Goal: Transaction & Acquisition: Download file/media

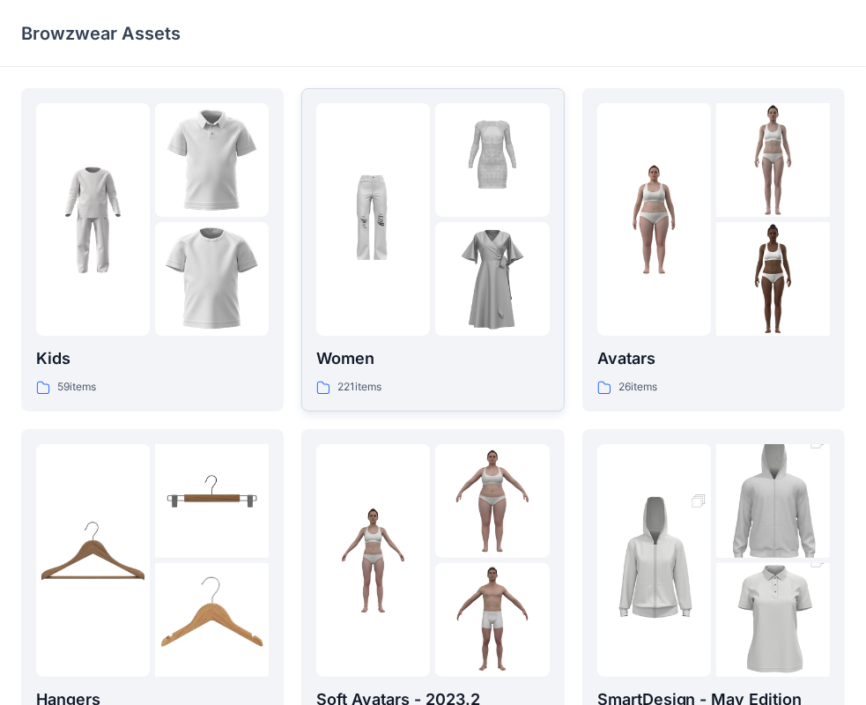
click at [390, 282] on div at bounding box center [373, 219] width 114 height 233
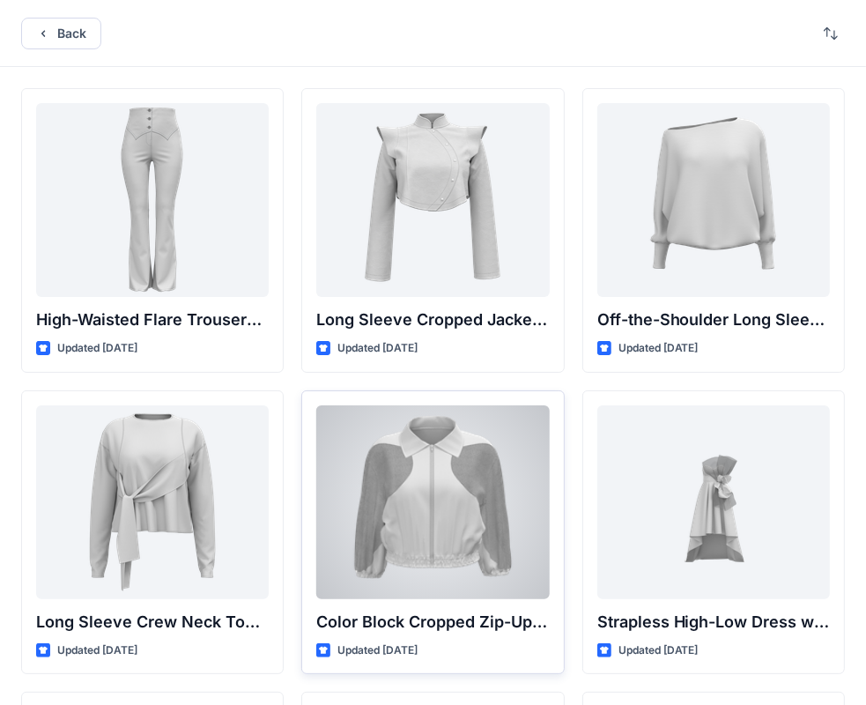
click at [460, 449] on div at bounding box center [432, 502] width 233 height 194
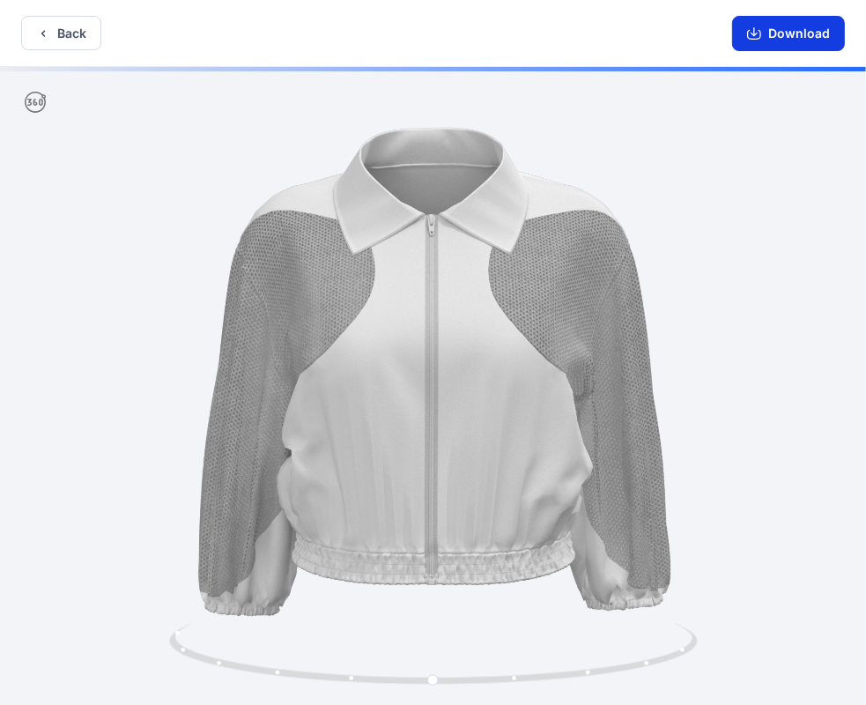
click at [798, 17] on button "Download" at bounding box center [788, 33] width 113 height 35
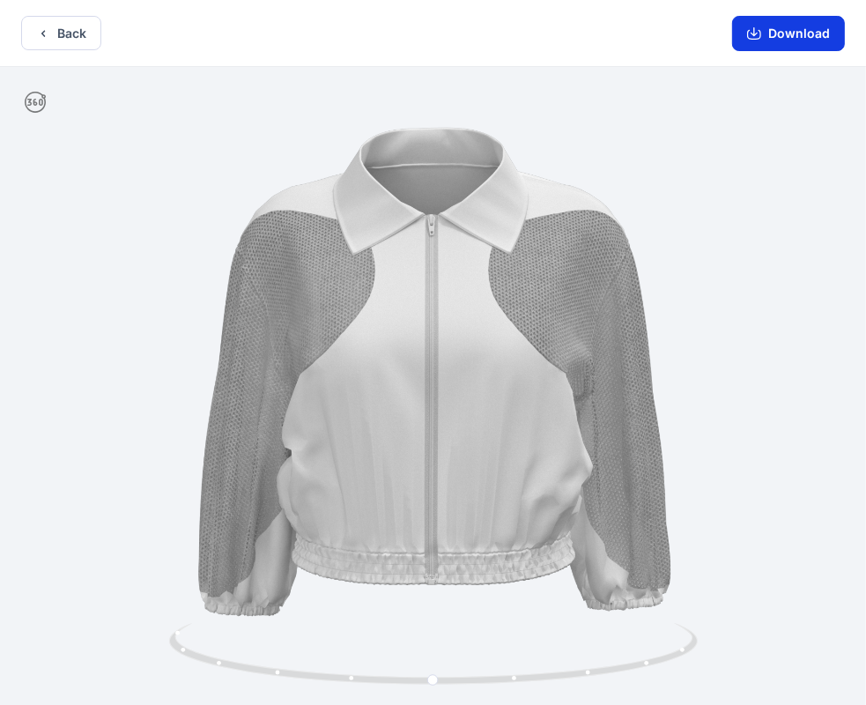
click at [798, 23] on button "Download" at bounding box center [788, 33] width 113 height 35
click at [776, 41] on button "Download" at bounding box center [788, 33] width 113 height 35
